Goal: Navigation & Orientation: Understand site structure

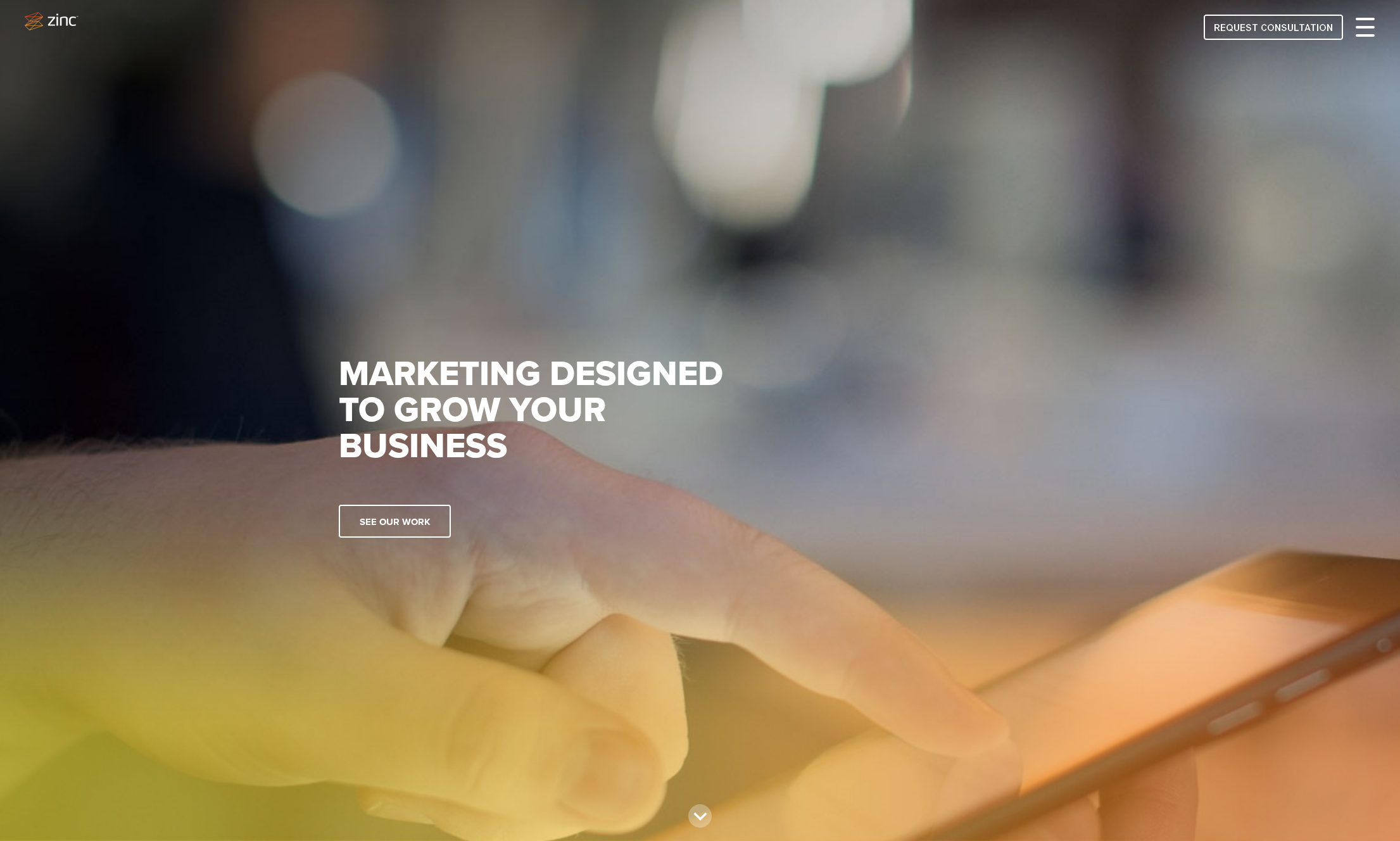
click at [1368, 31] on div at bounding box center [1365, 27] width 19 height 15
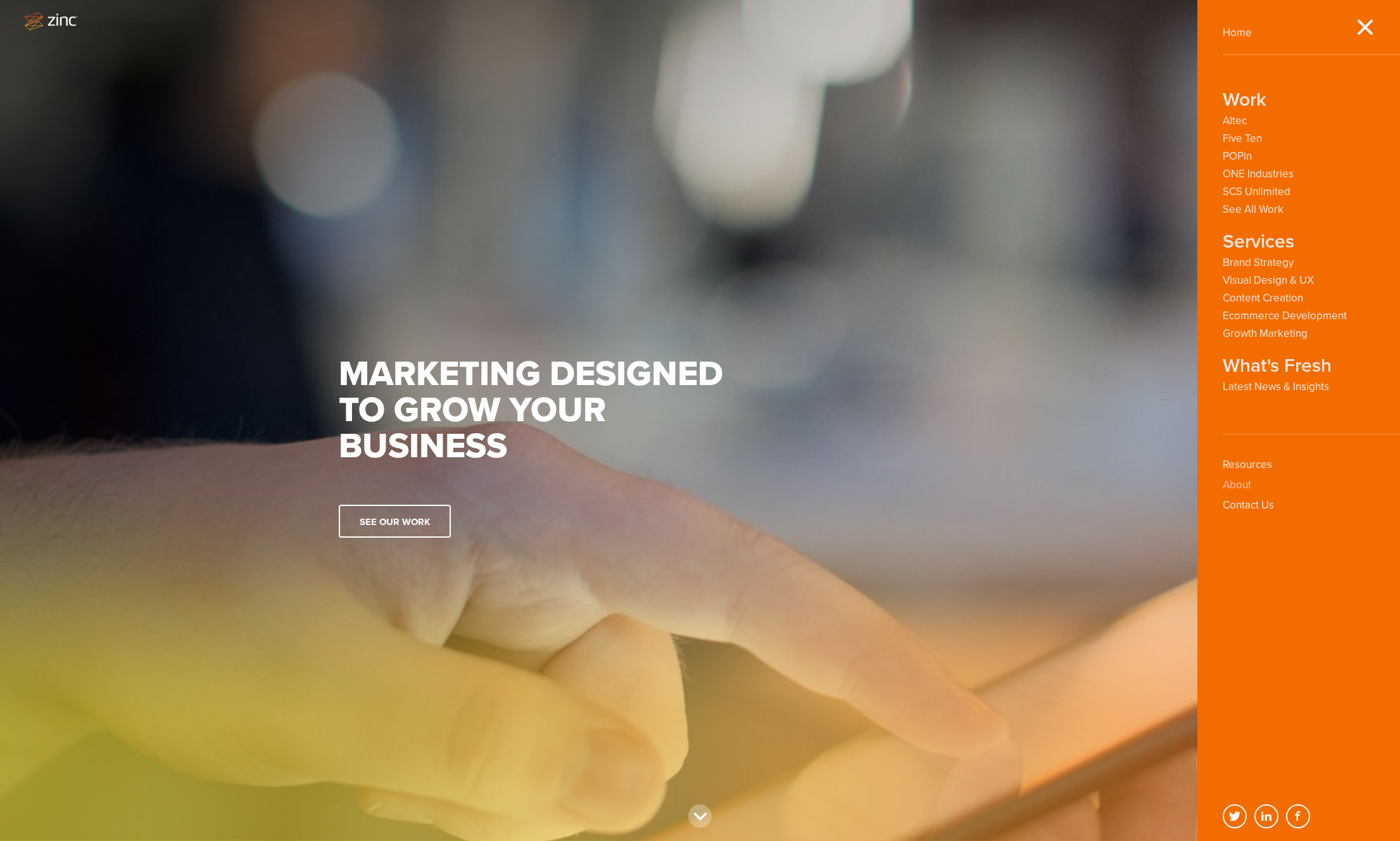
click at [1241, 486] on link "About" at bounding box center [1236, 485] width 28 height 14
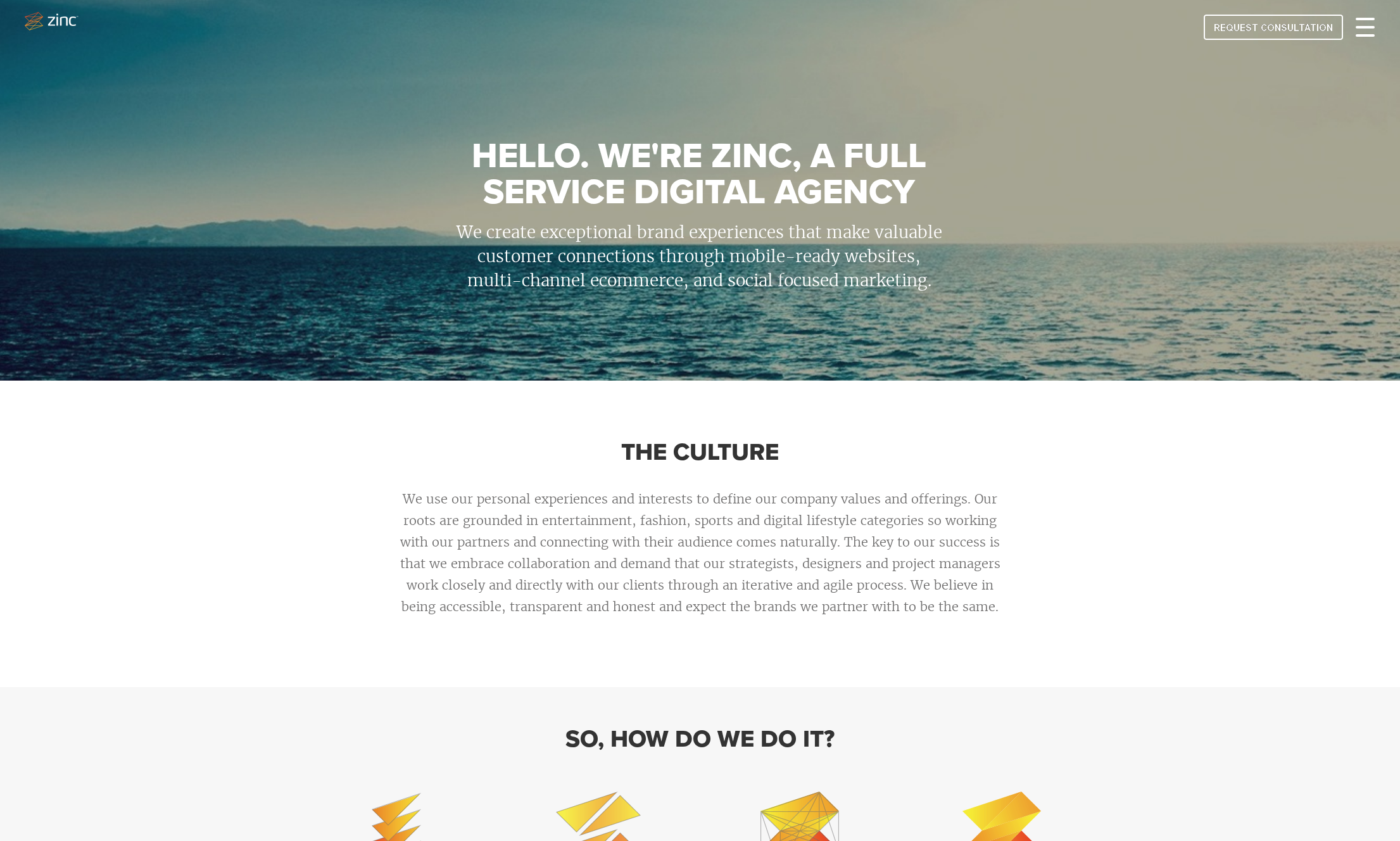
click at [1360, 27] on span at bounding box center [1365, 26] width 19 height 3
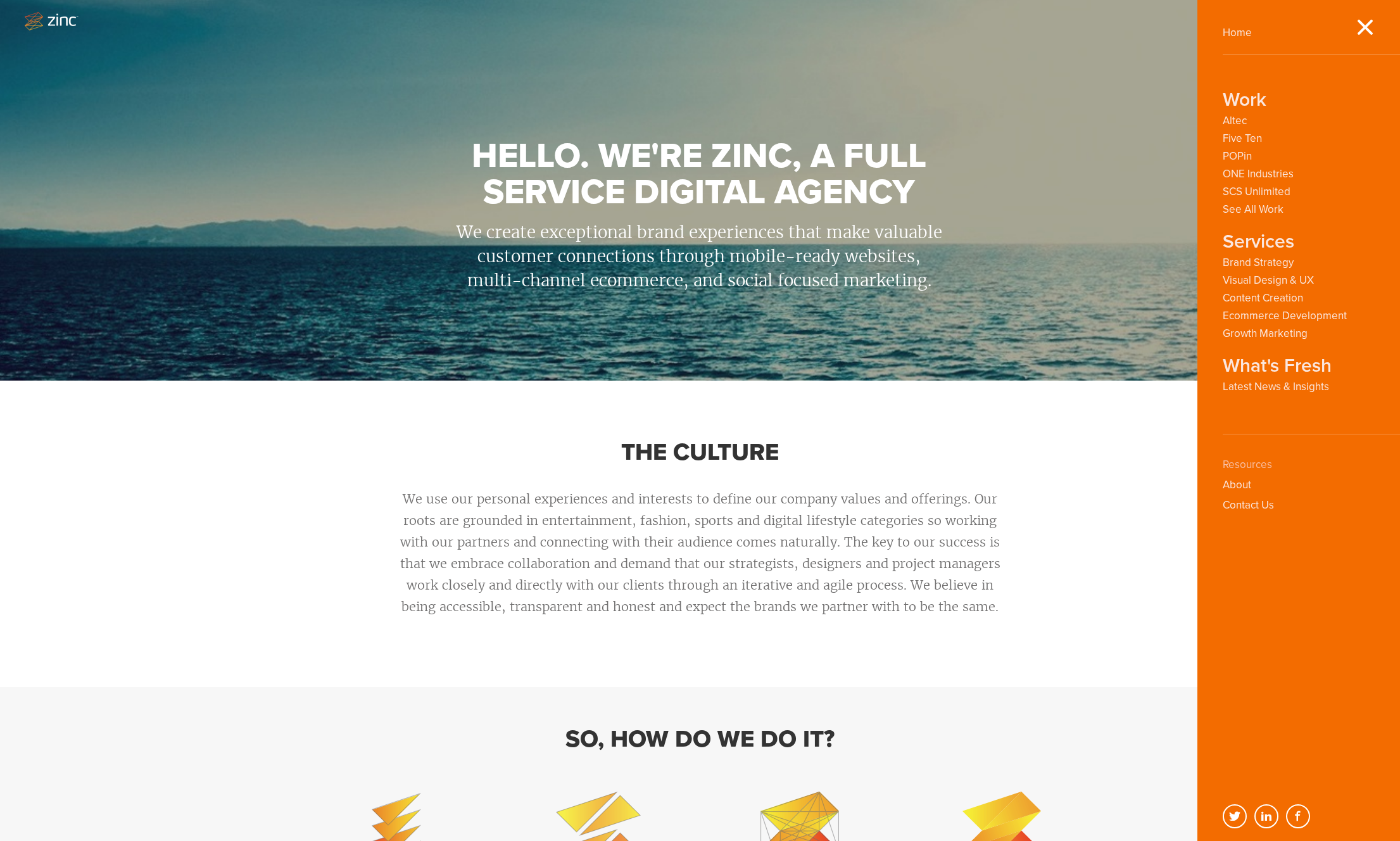
click at [1263, 467] on link "Resources" at bounding box center [1248, 465] width 49 height 14
